Goal: Information Seeking & Learning: Learn about a topic

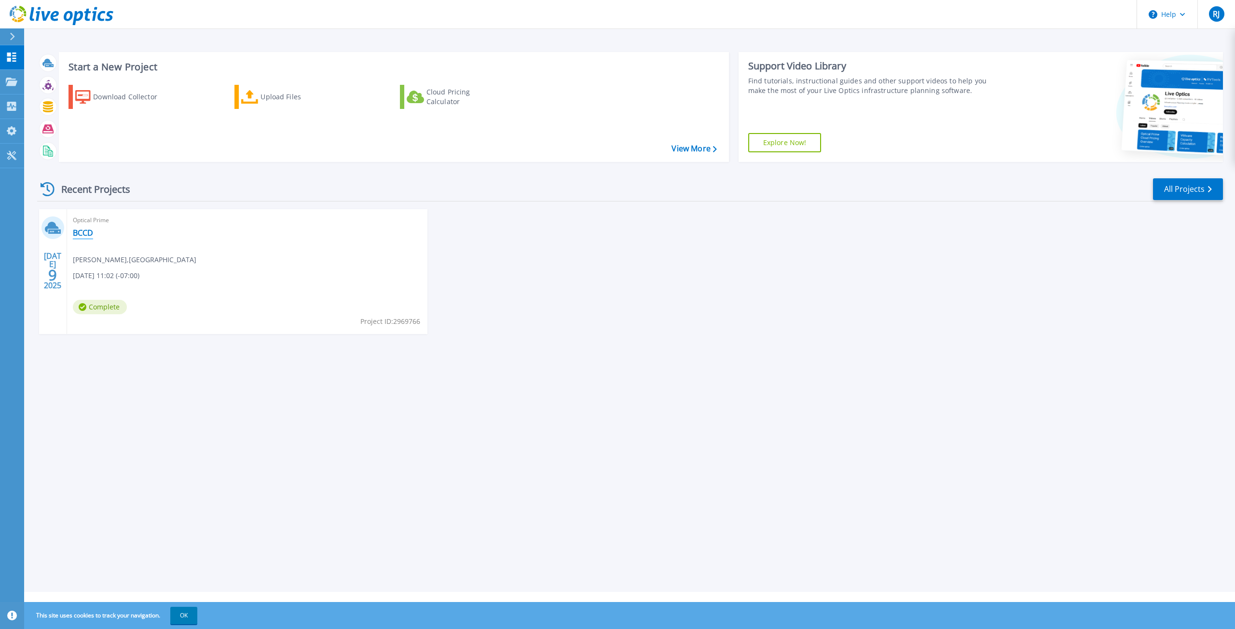
click at [85, 231] on link "BCCD" at bounding box center [83, 233] width 20 height 10
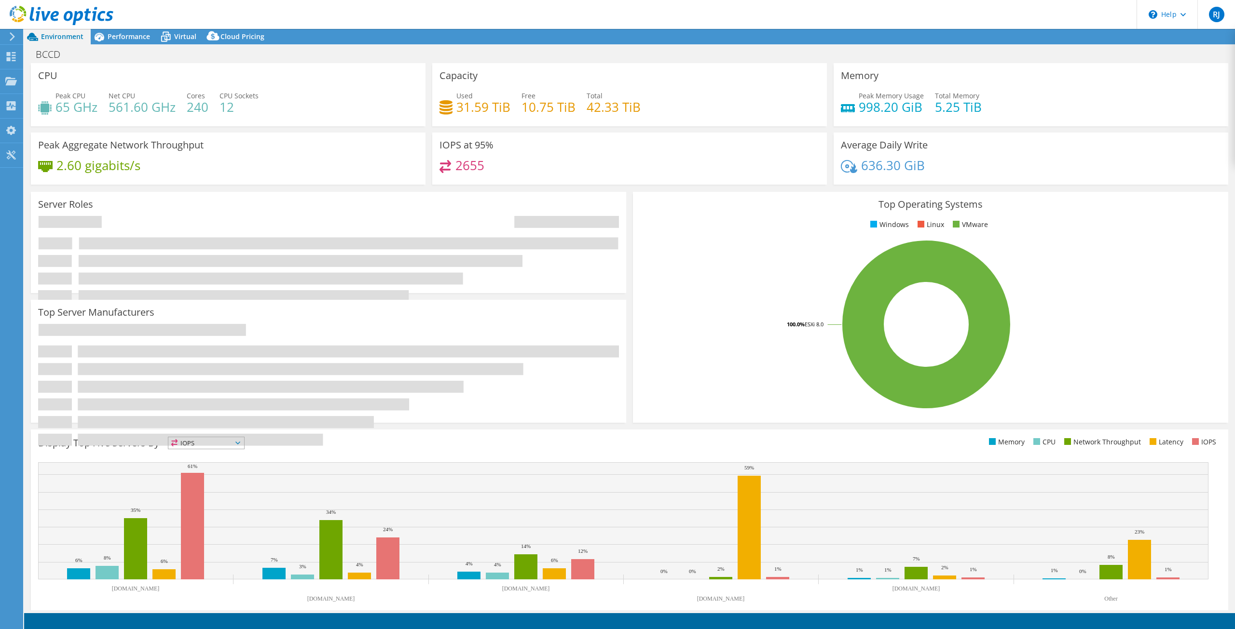
select select "USD"
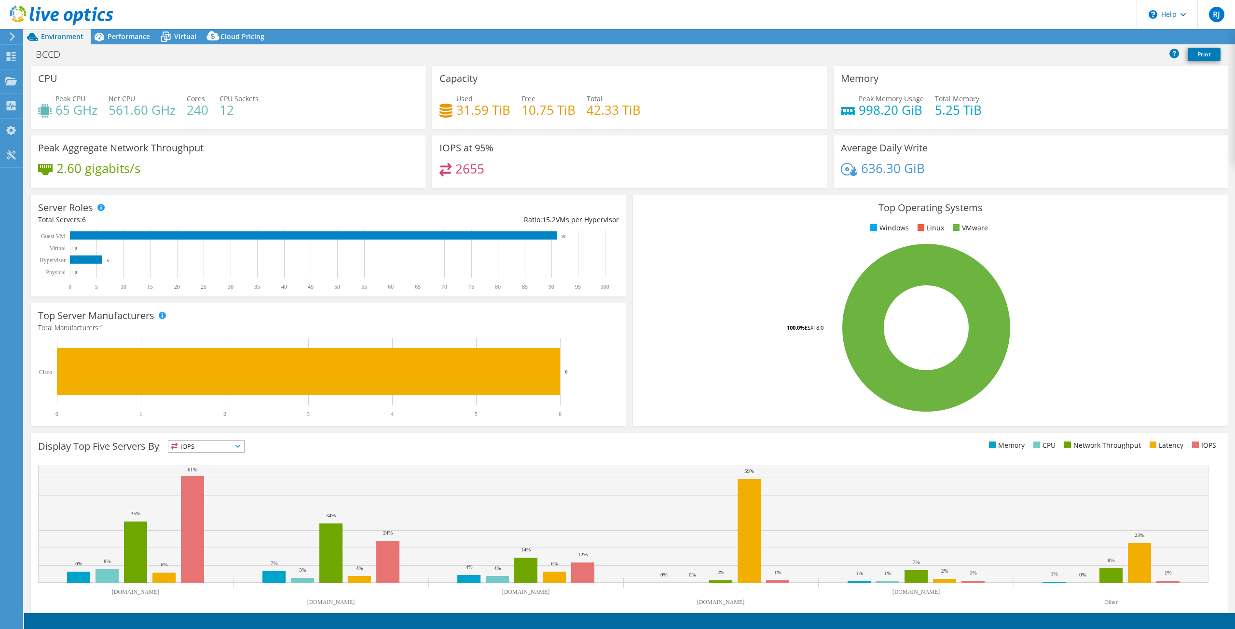
select select "USWest"
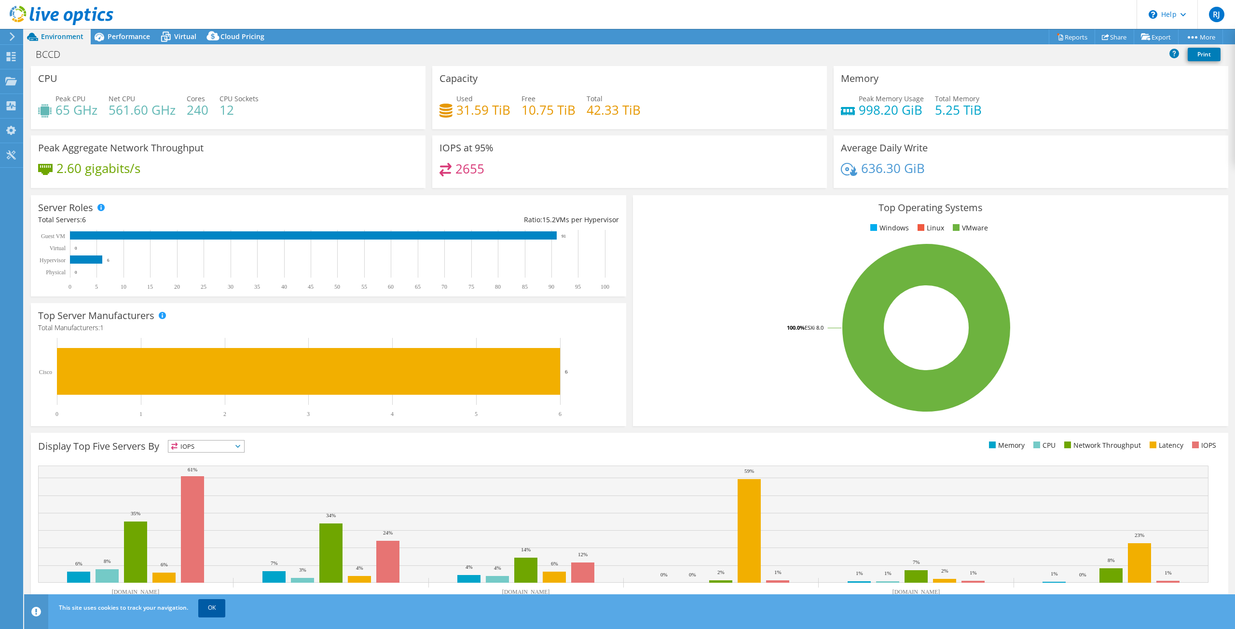
click at [210, 609] on link "OK" at bounding box center [211, 607] width 27 height 17
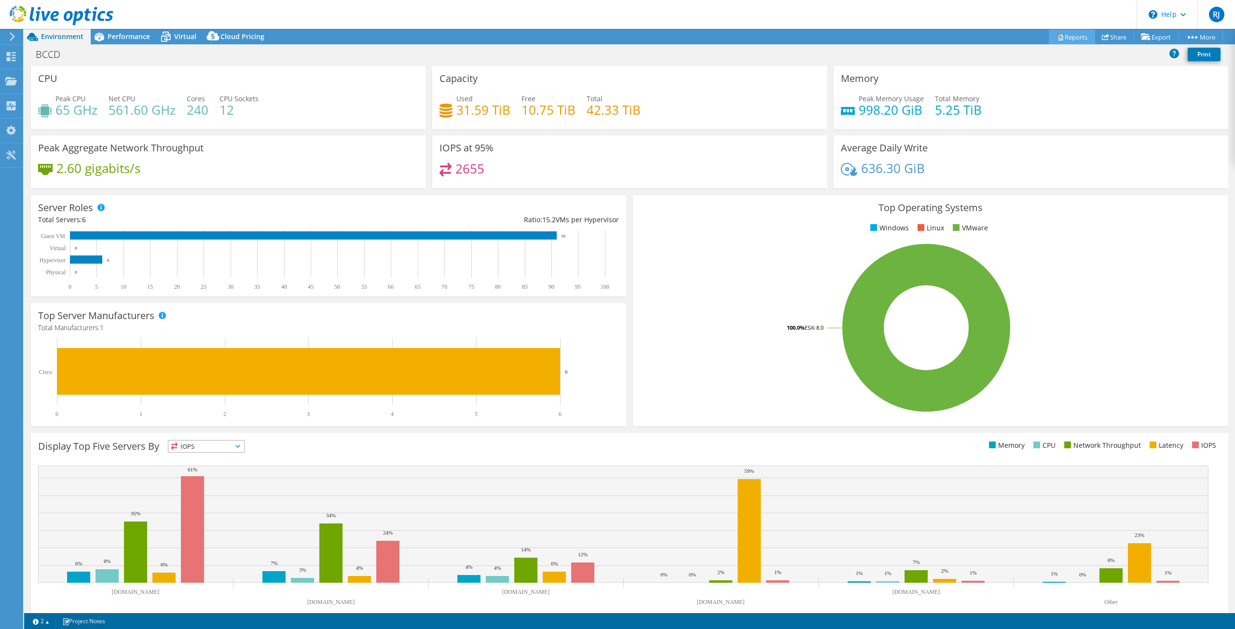
click at [1063, 37] on link "Reports" at bounding box center [1071, 36] width 46 height 15
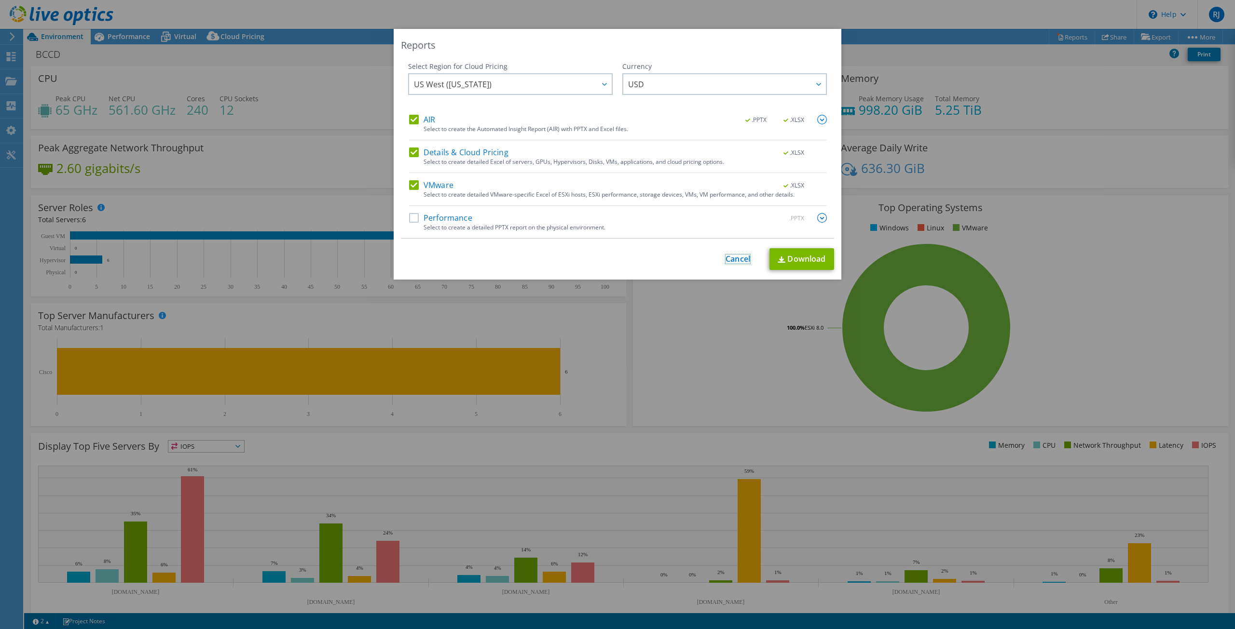
click at [726, 255] on link "Cancel" at bounding box center [737, 259] width 25 height 9
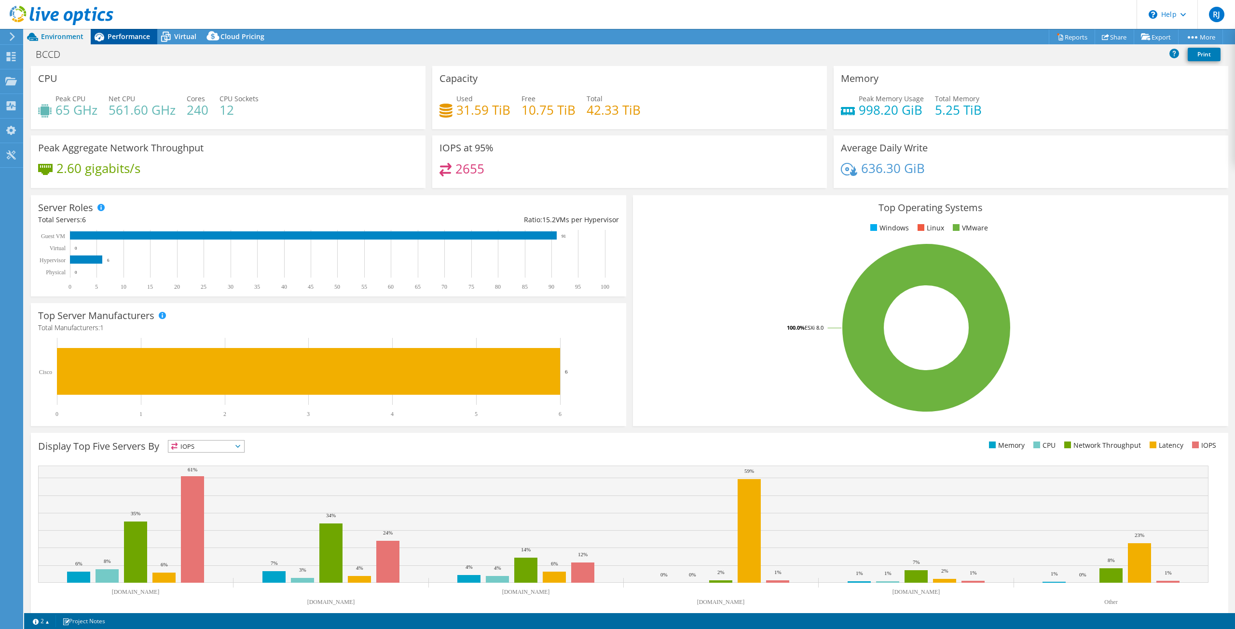
click at [130, 38] on span "Performance" at bounding box center [129, 36] width 42 height 9
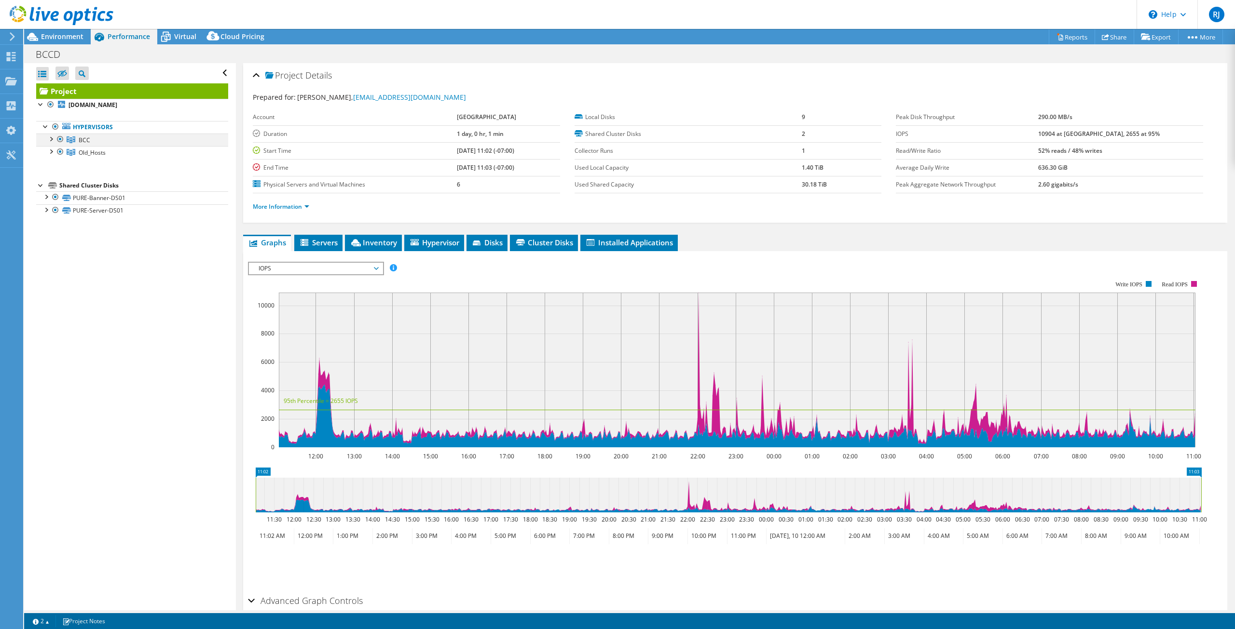
click at [54, 138] on div at bounding box center [51, 139] width 10 height 10
click at [50, 190] on div at bounding box center [51, 189] width 10 height 10
click at [47, 274] on div at bounding box center [46, 273] width 10 height 10
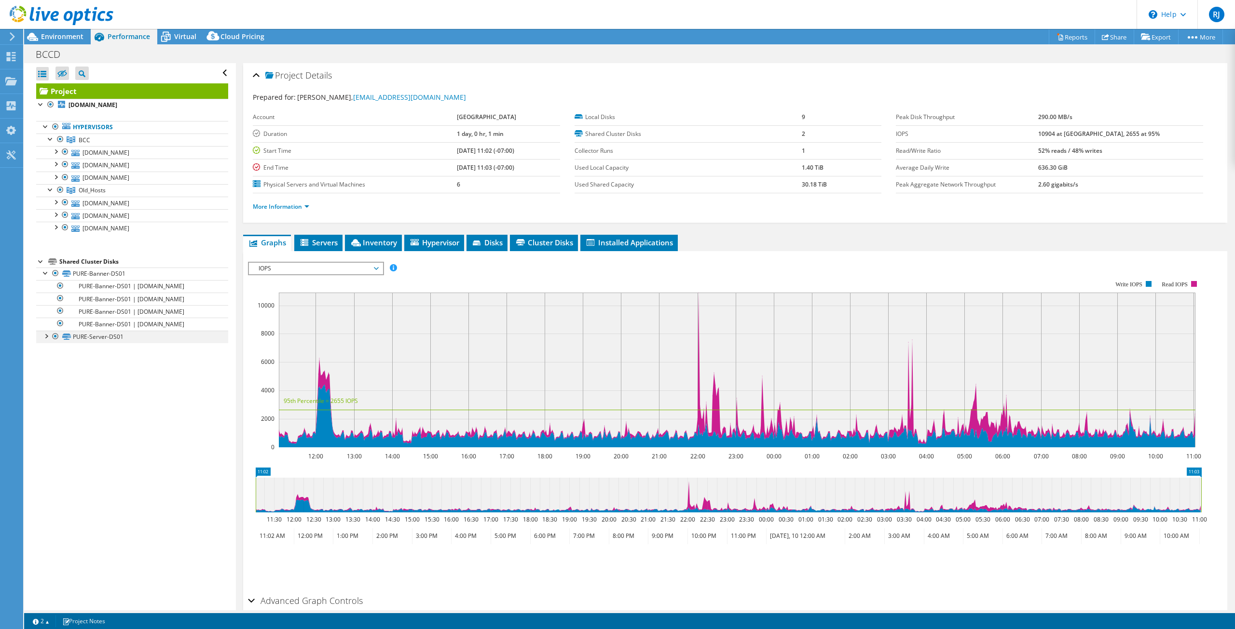
click at [45, 335] on div at bounding box center [46, 336] width 10 height 10
click at [184, 38] on span "Virtual" at bounding box center [185, 36] width 22 height 9
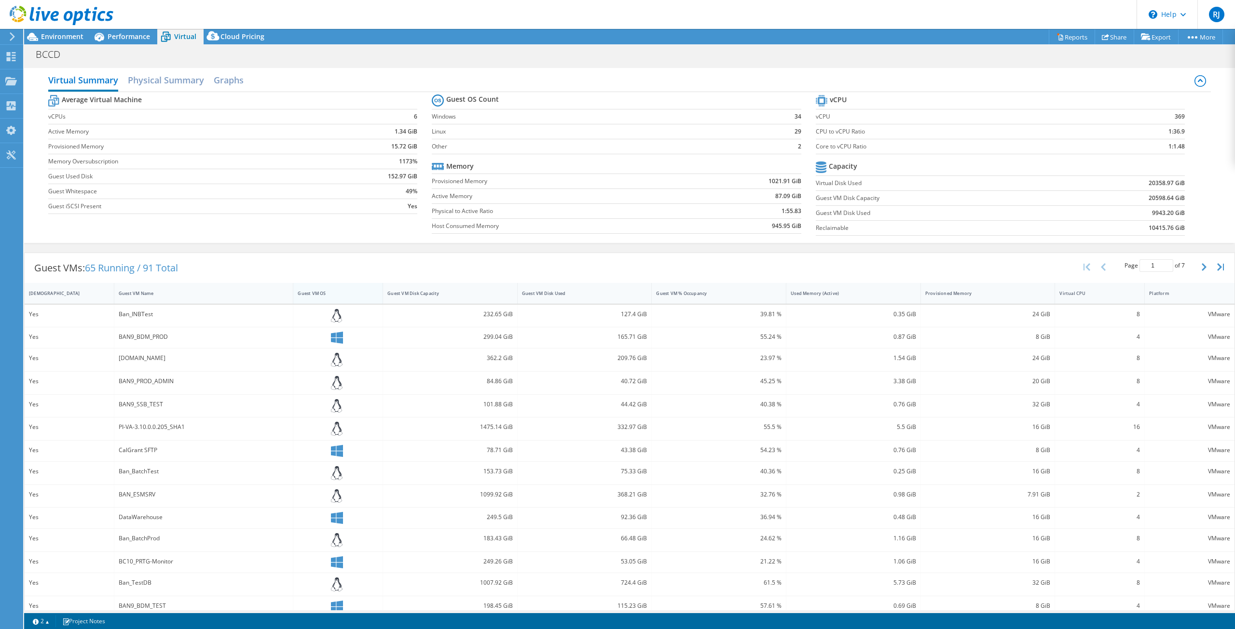
click at [312, 295] on div "Guest VM OS" at bounding box center [332, 293] width 69 height 6
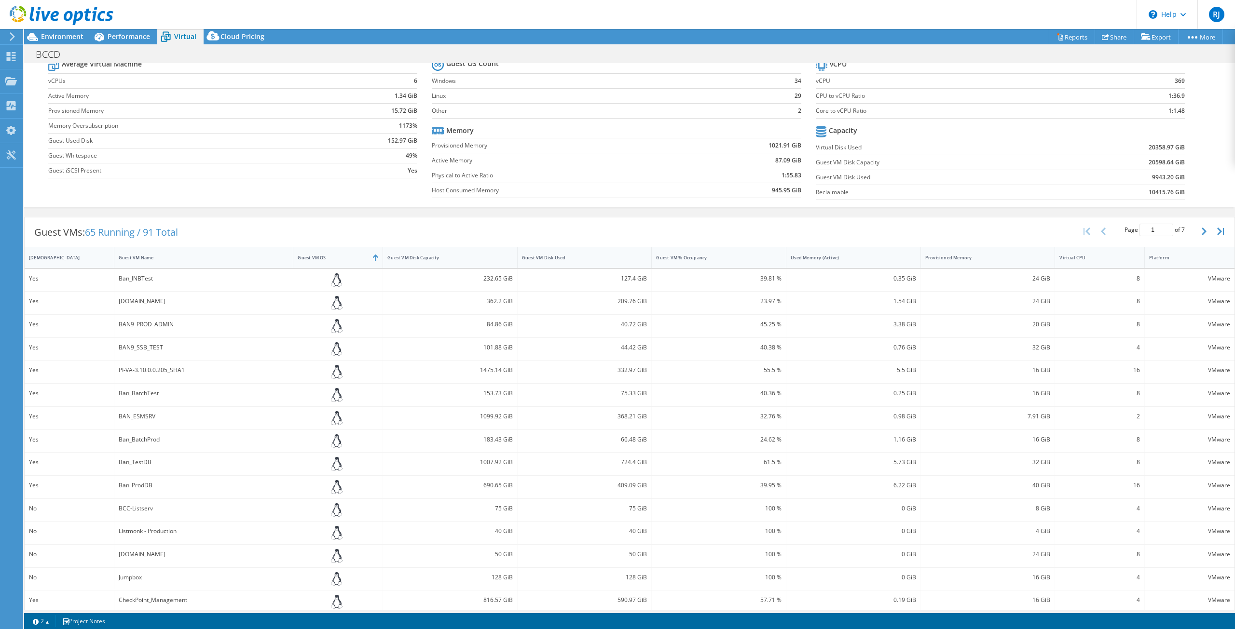
scroll to position [44, 0]
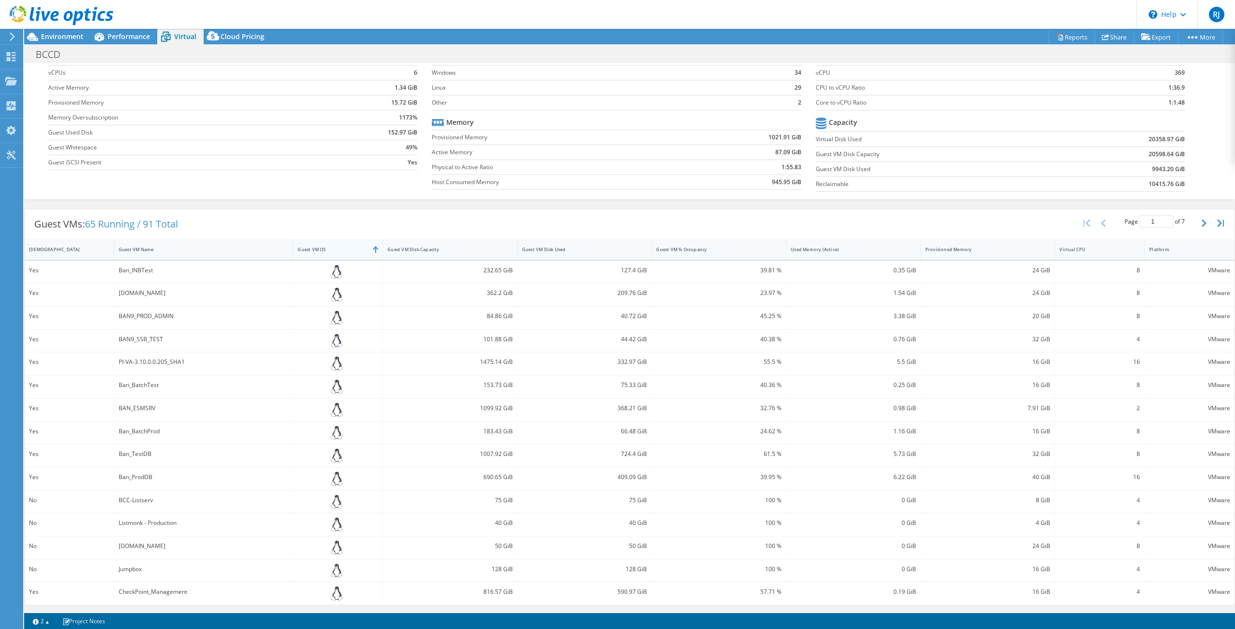
click at [368, 254] on div "Guest VM OS" at bounding box center [332, 249] width 78 height 15
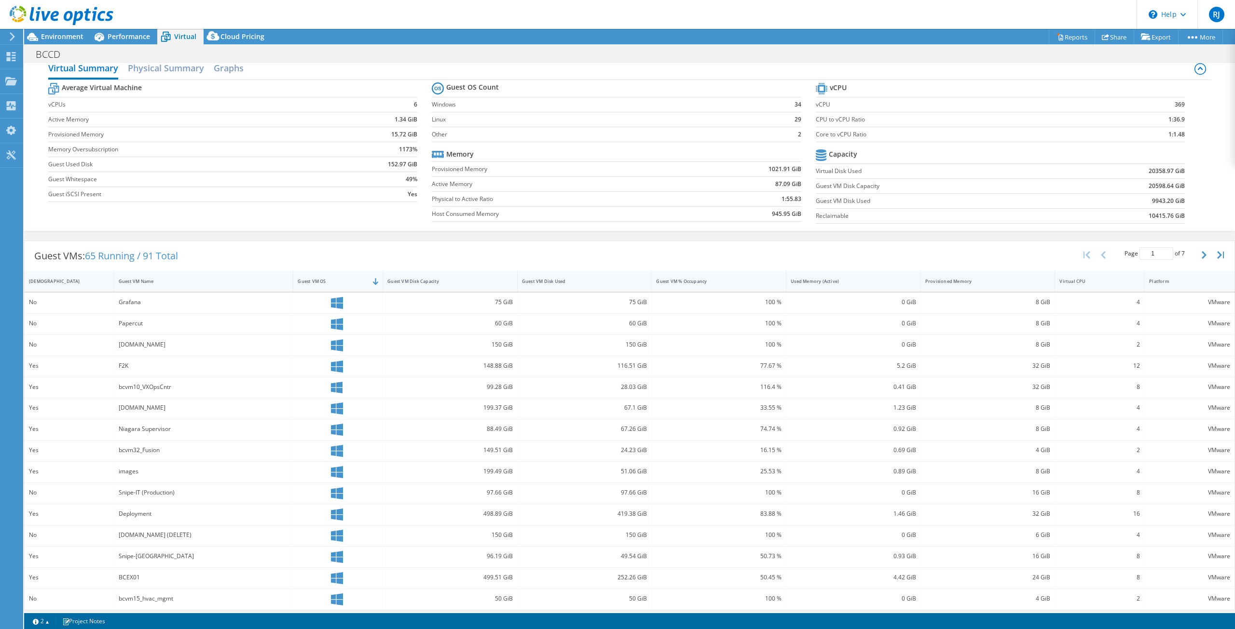
scroll to position [17, 0]
click at [82, 621] on link "Project Notes" at bounding box center [83, 621] width 56 height 12
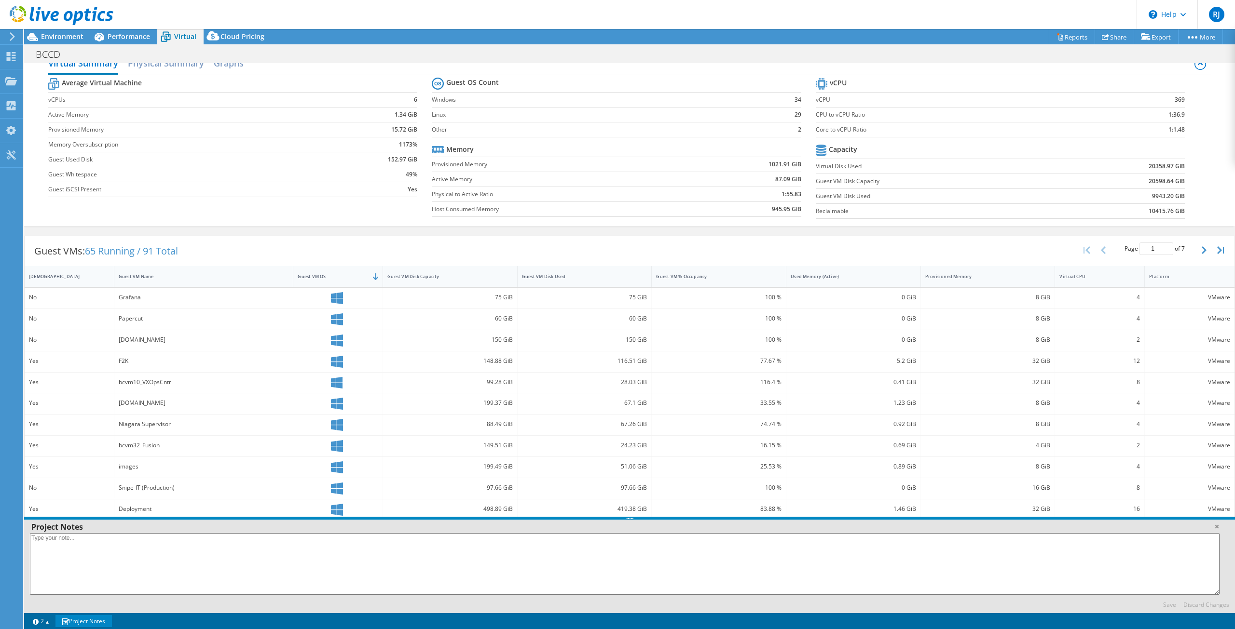
click at [82, 621] on link "Project Notes" at bounding box center [83, 621] width 56 height 12
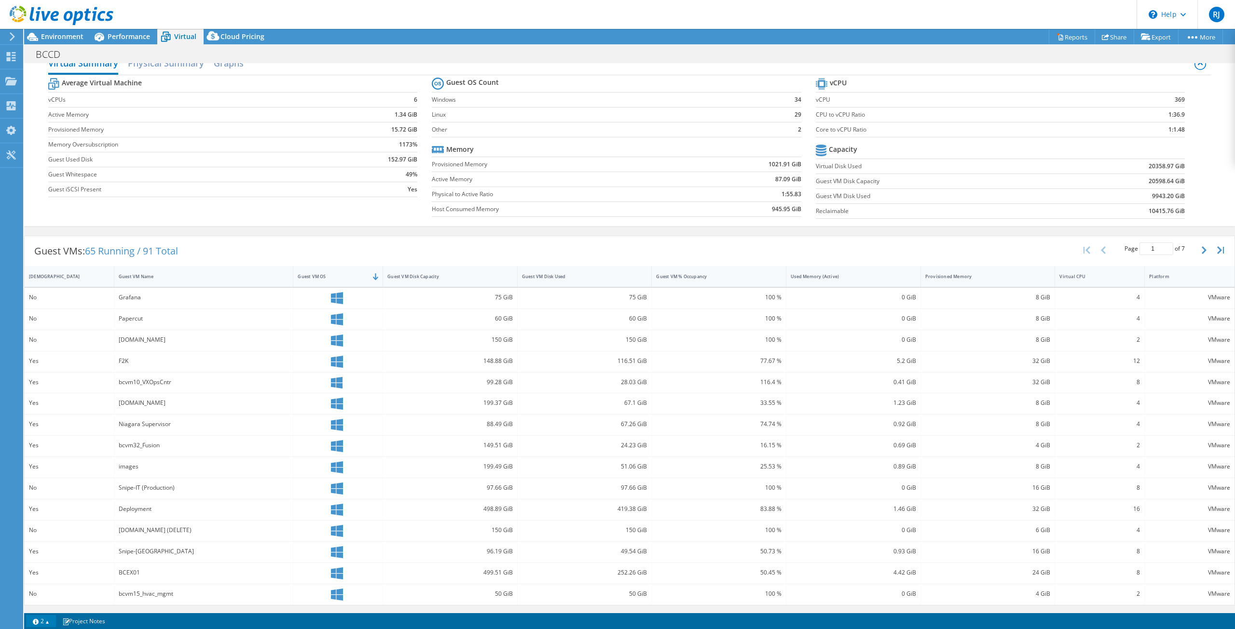
click at [49, 624] on link "2" at bounding box center [41, 621] width 30 height 12
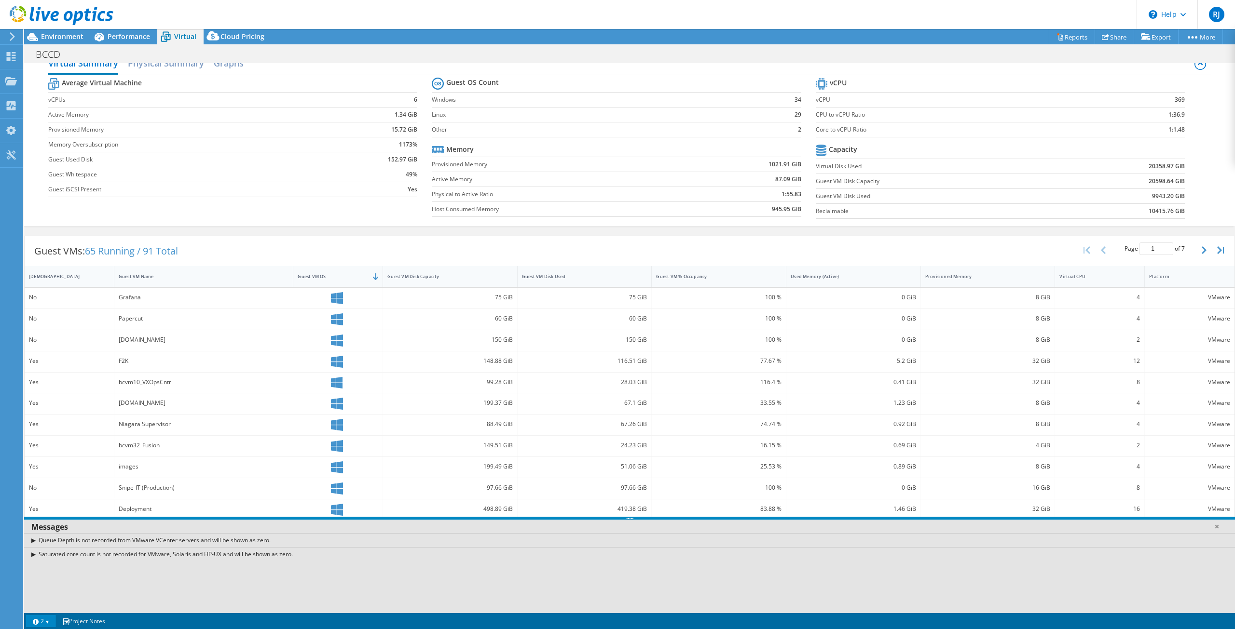
click at [49, 624] on link "2" at bounding box center [41, 621] width 30 height 12
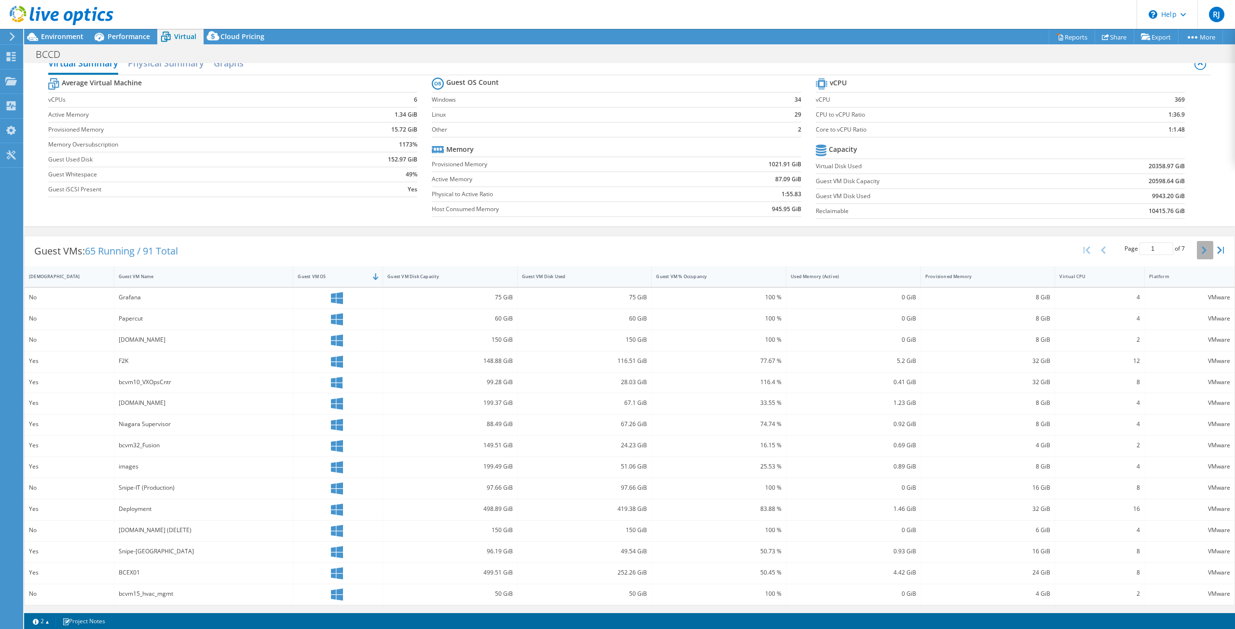
click at [1201, 251] on icon "button" at bounding box center [1203, 250] width 5 height 8
type input "4"
click at [156, 298] on div "DataWarehouse" at bounding box center [204, 297] width 170 height 11
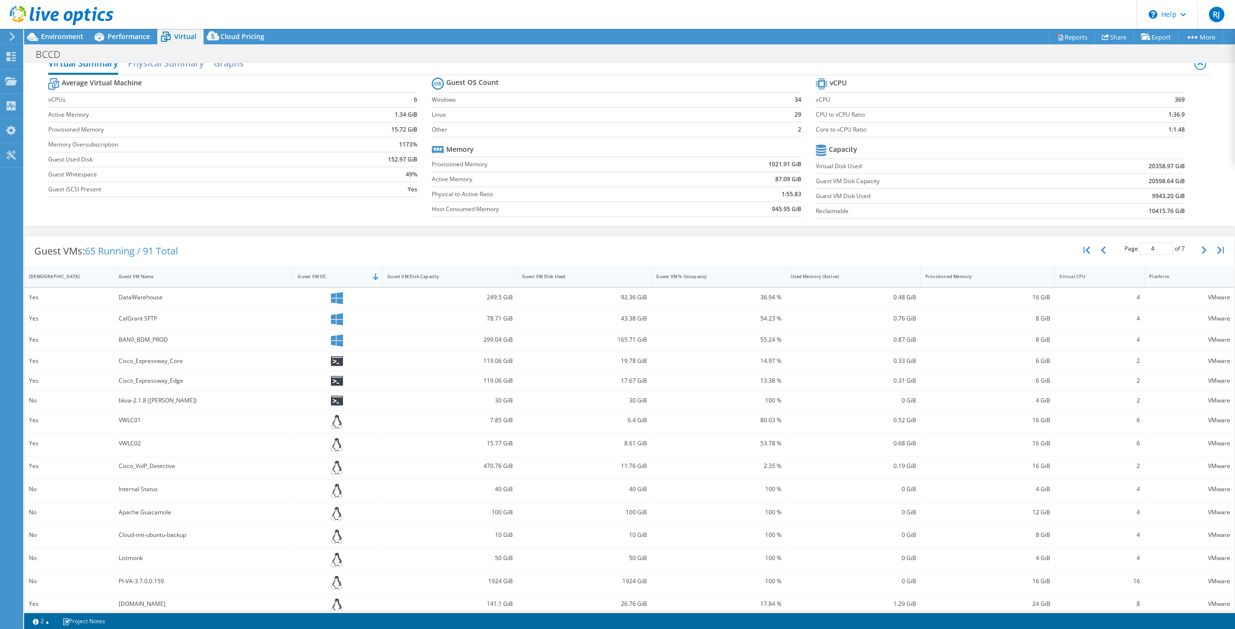
click at [335, 298] on icon at bounding box center [337, 298] width 12 height 12
click at [628, 303] on div "92.36 GiB" at bounding box center [584, 298] width 135 height 21
click at [49, 302] on div "Yes" at bounding box center [69, 297] width 81 height 11
click at [49, 301] on div "Yes" at bounding box center [69, 297] width 81 height 11
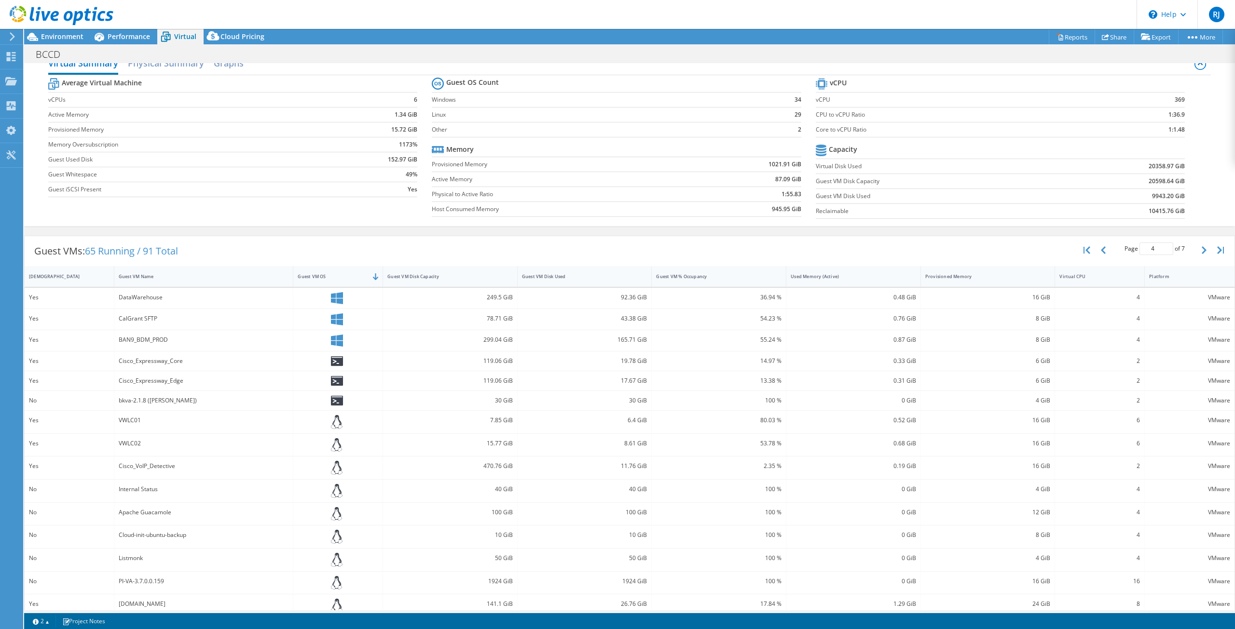
click at [1216, 302] on div "VMware" at bounding box center [1189, 297] width 81 height 11
